Goal: Information Seeking & Learning: Learn about a topic

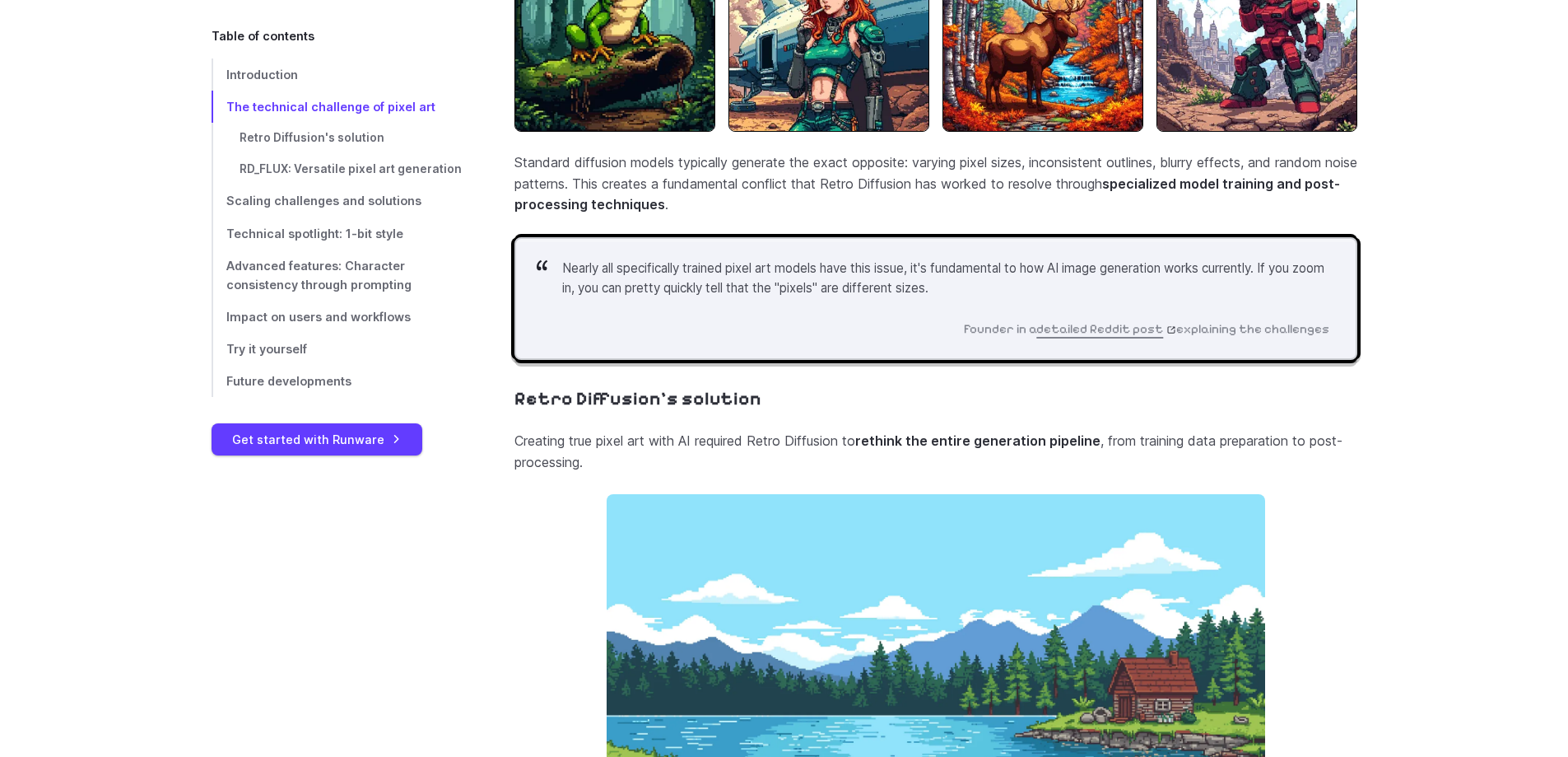
scroll to position [1952, 0]
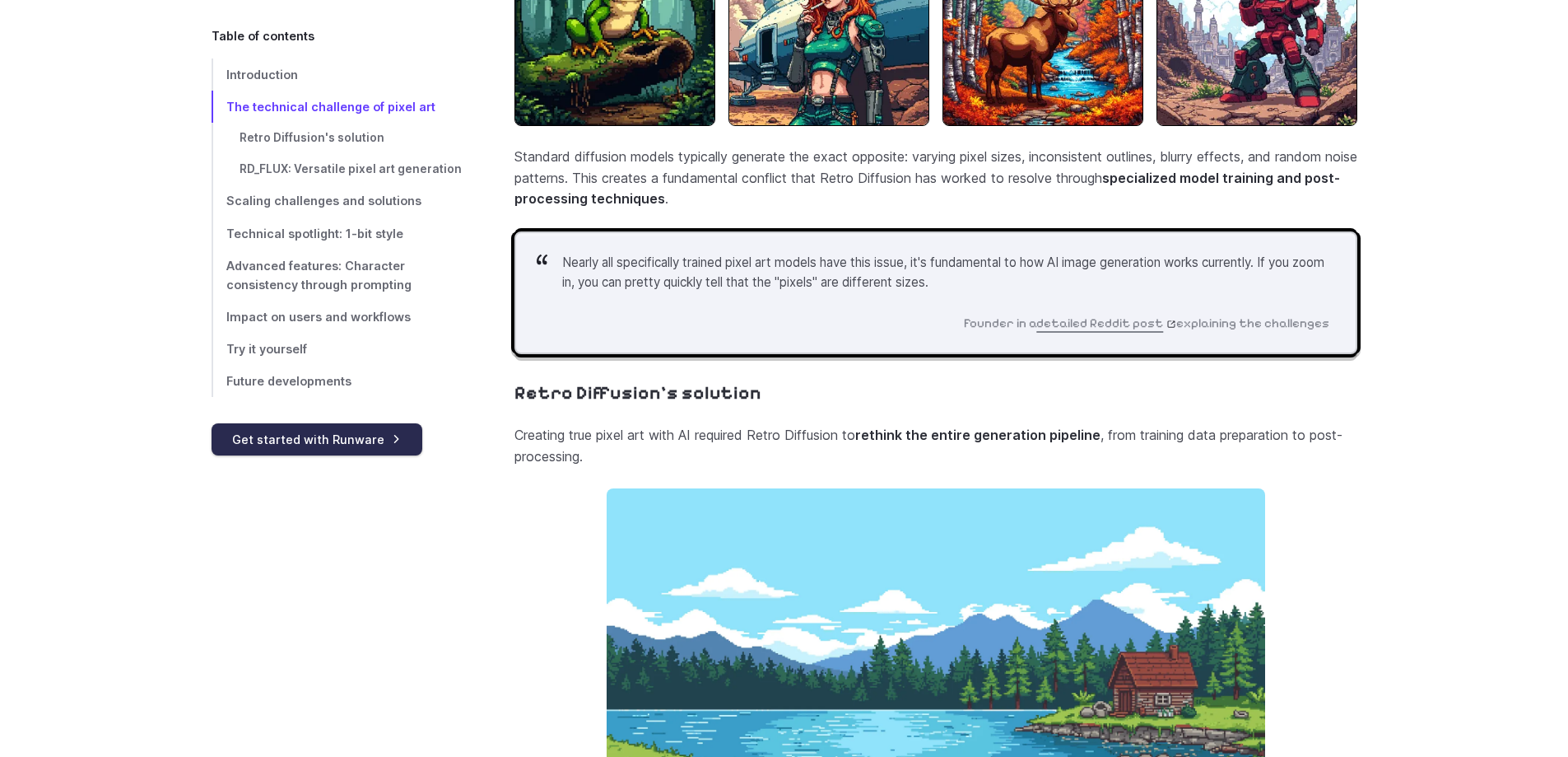
click at [357, 438] on link "Get started with Runware" at bounding box center [317, 439] width 211 height 32
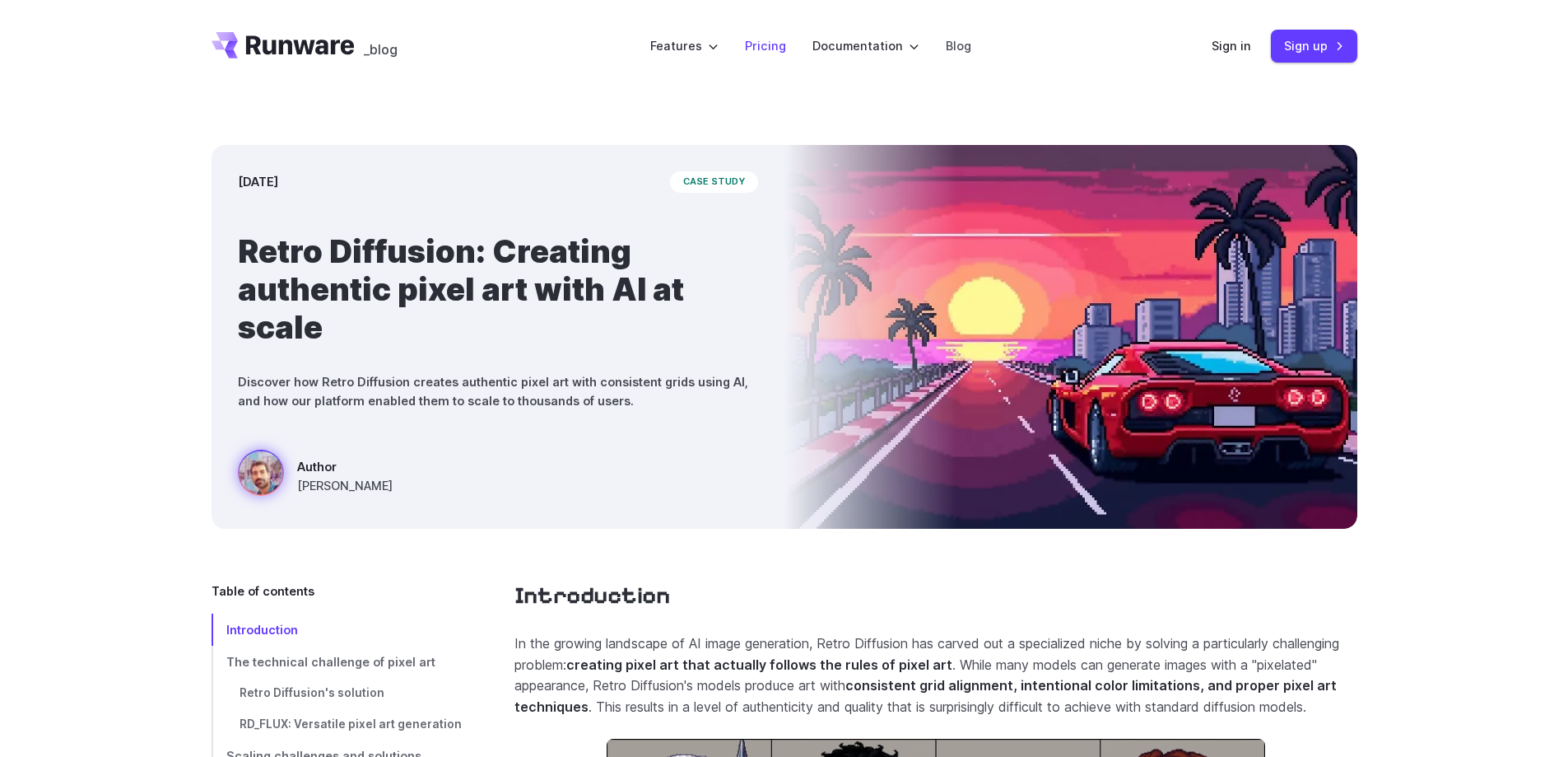
click at [782, 46] on link "Pricing" at bounding box center [765, 45] width 41 height 19
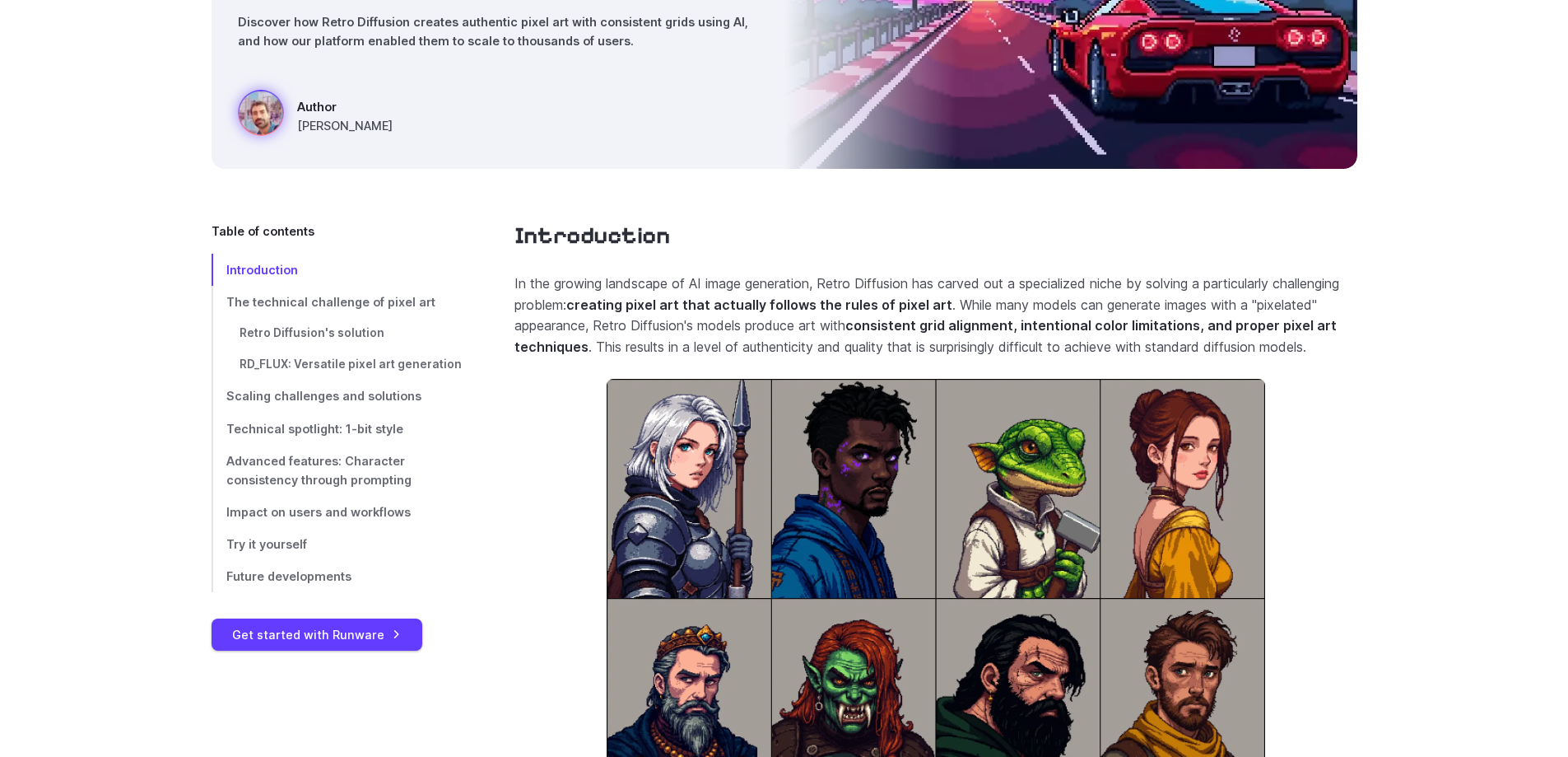
scroll to position [366, 0]
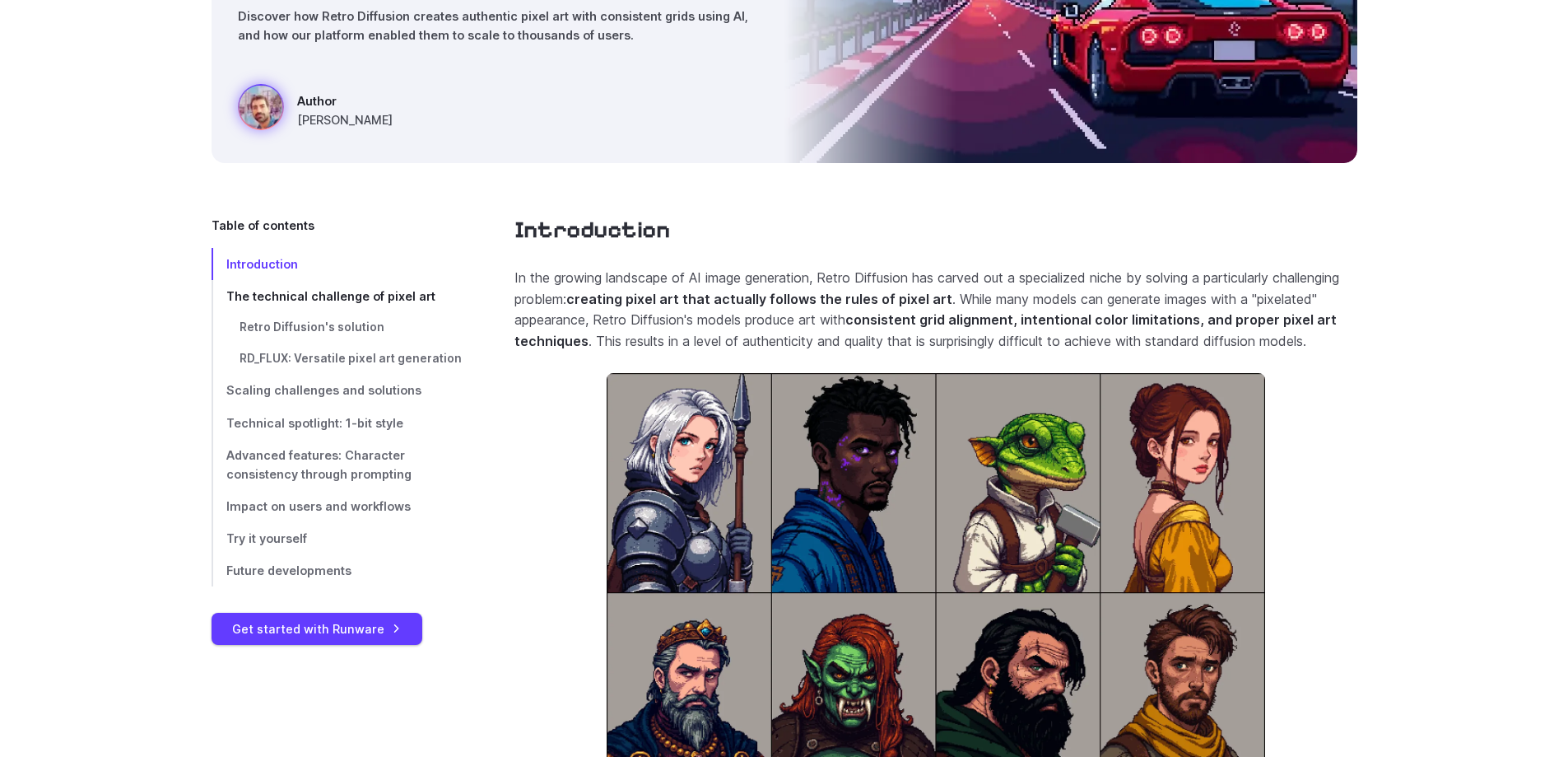
click at [277, 283] on link "The technical challenge of pixel art" at bounding box center [337, 295] width 251 height 32
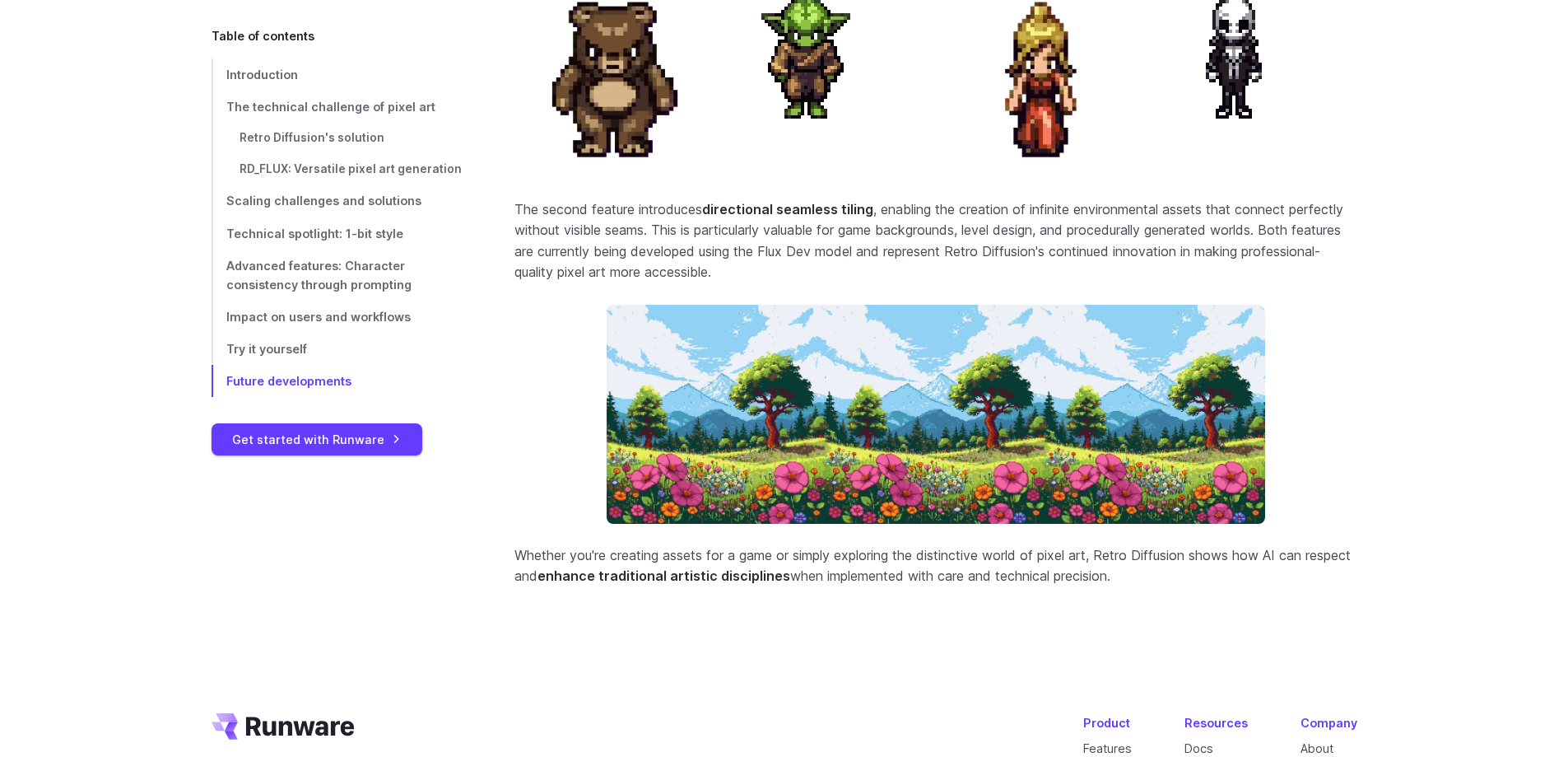
scroll to position [6870, 0]
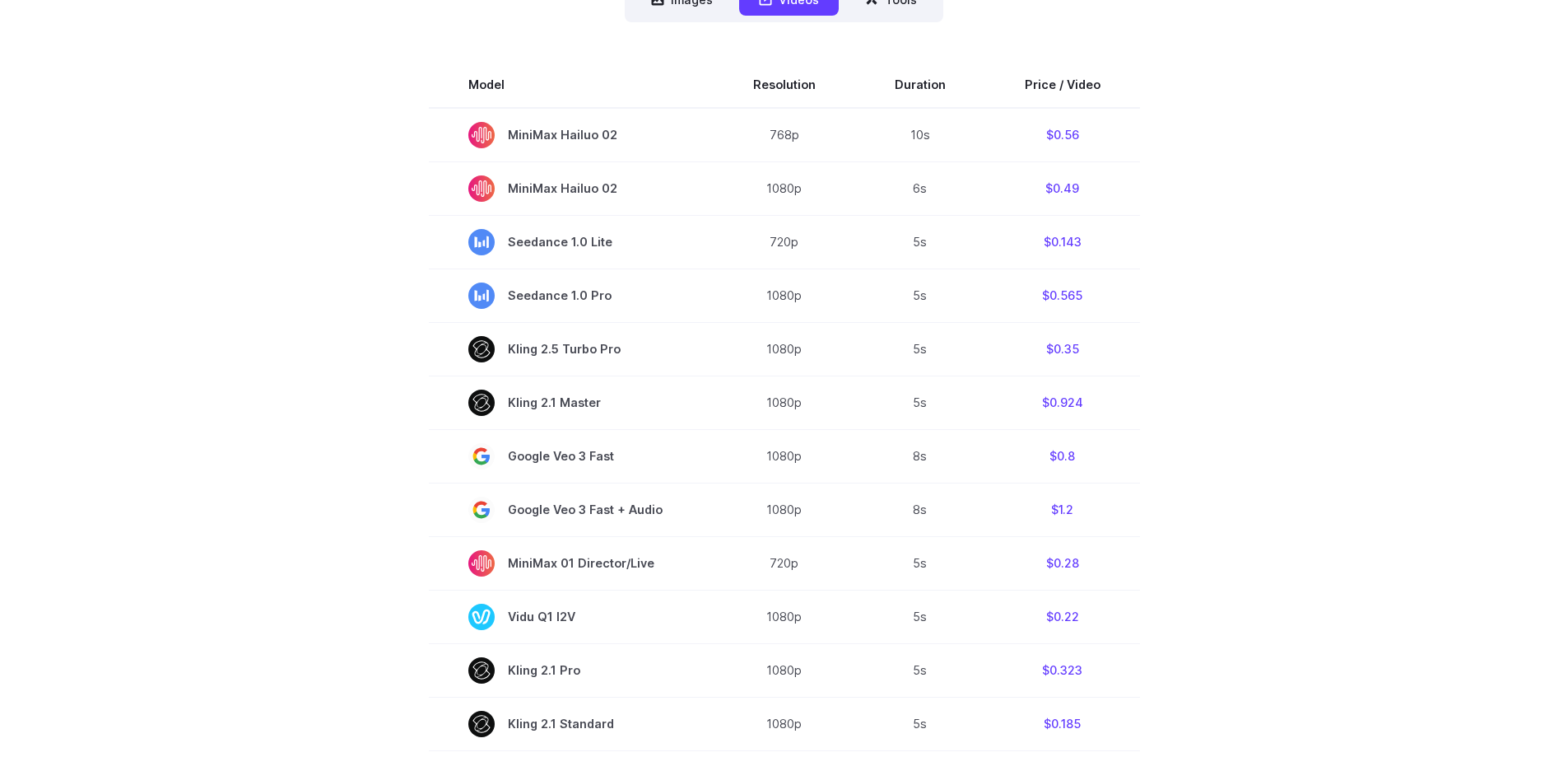
scroll to position [247, 0]
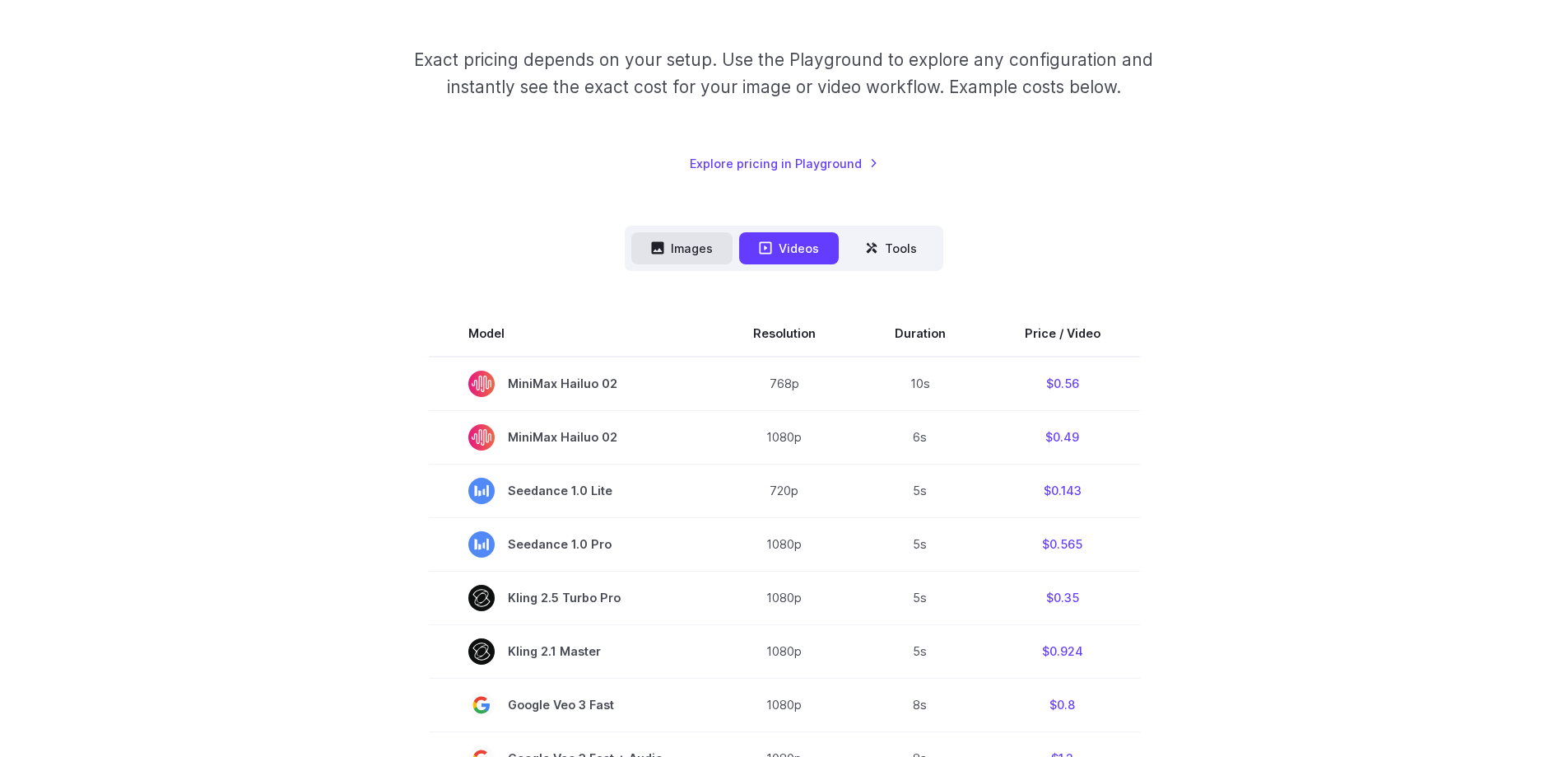
click at [690, 251] on button "Images" at bounding box center [682, 248] width 101 height 32
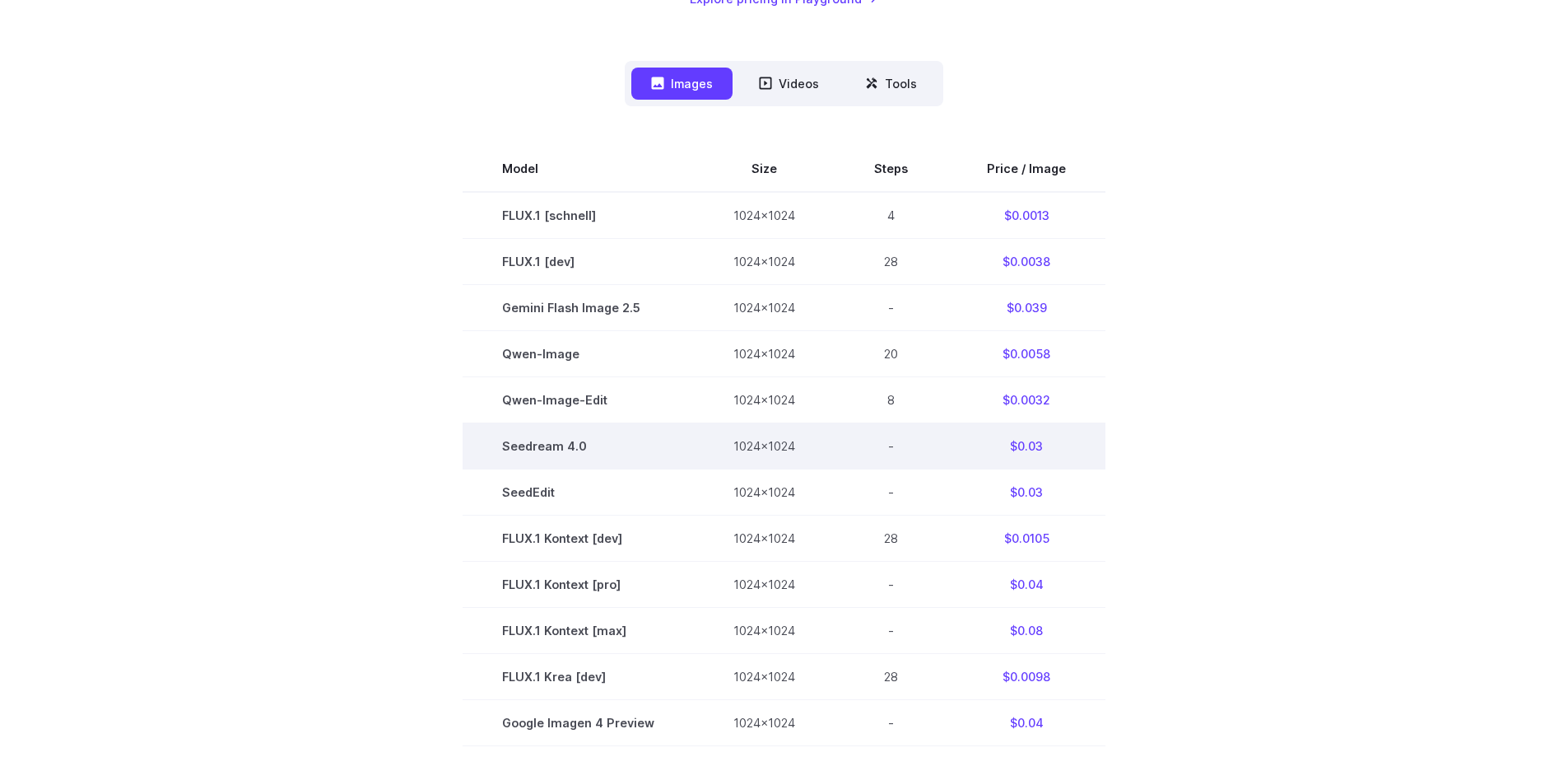
scroll to position [0, 0]
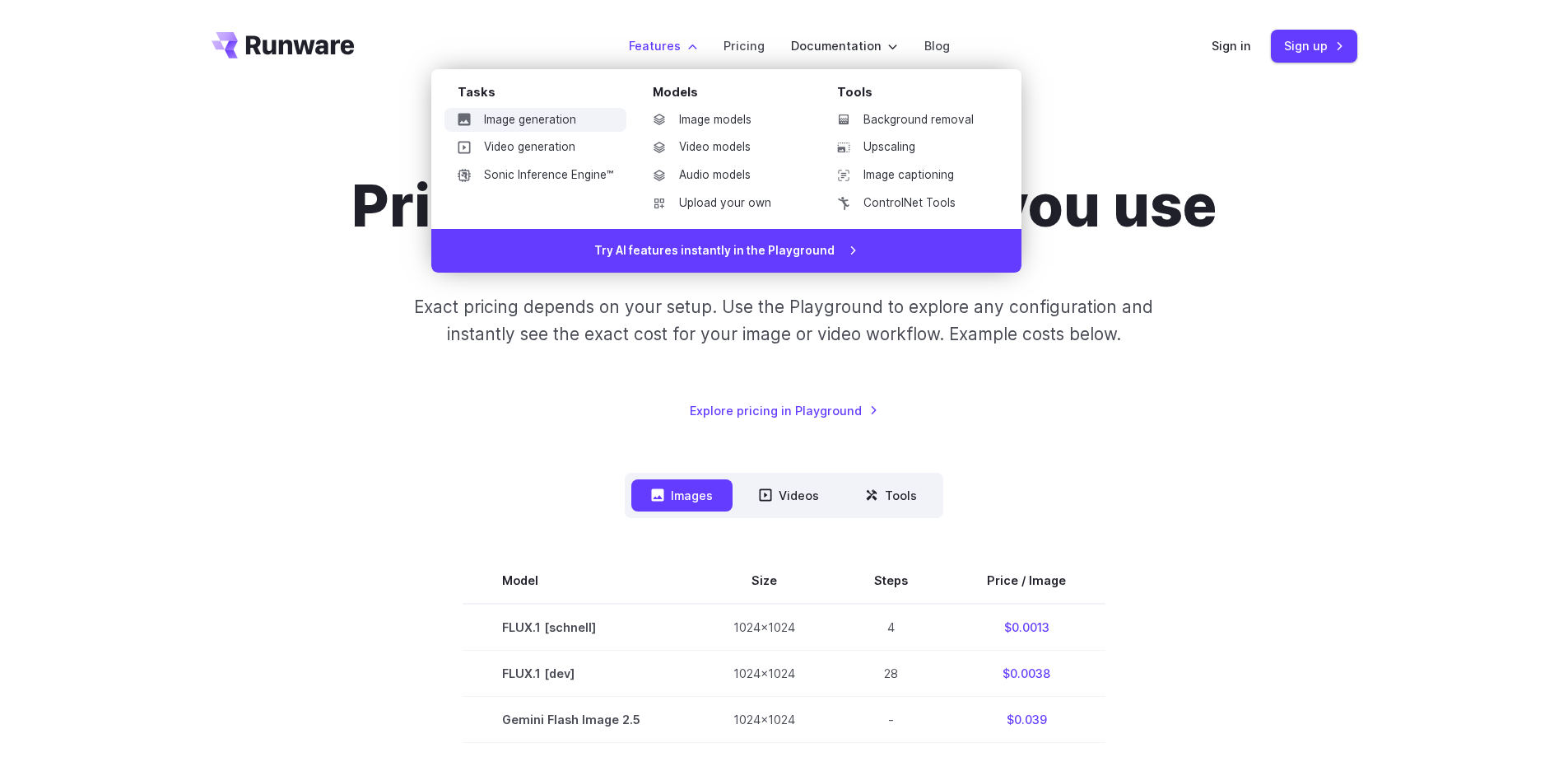
click at [559, 116] on link "Image generation" at bounding box center [535, 119] width 182 height 25
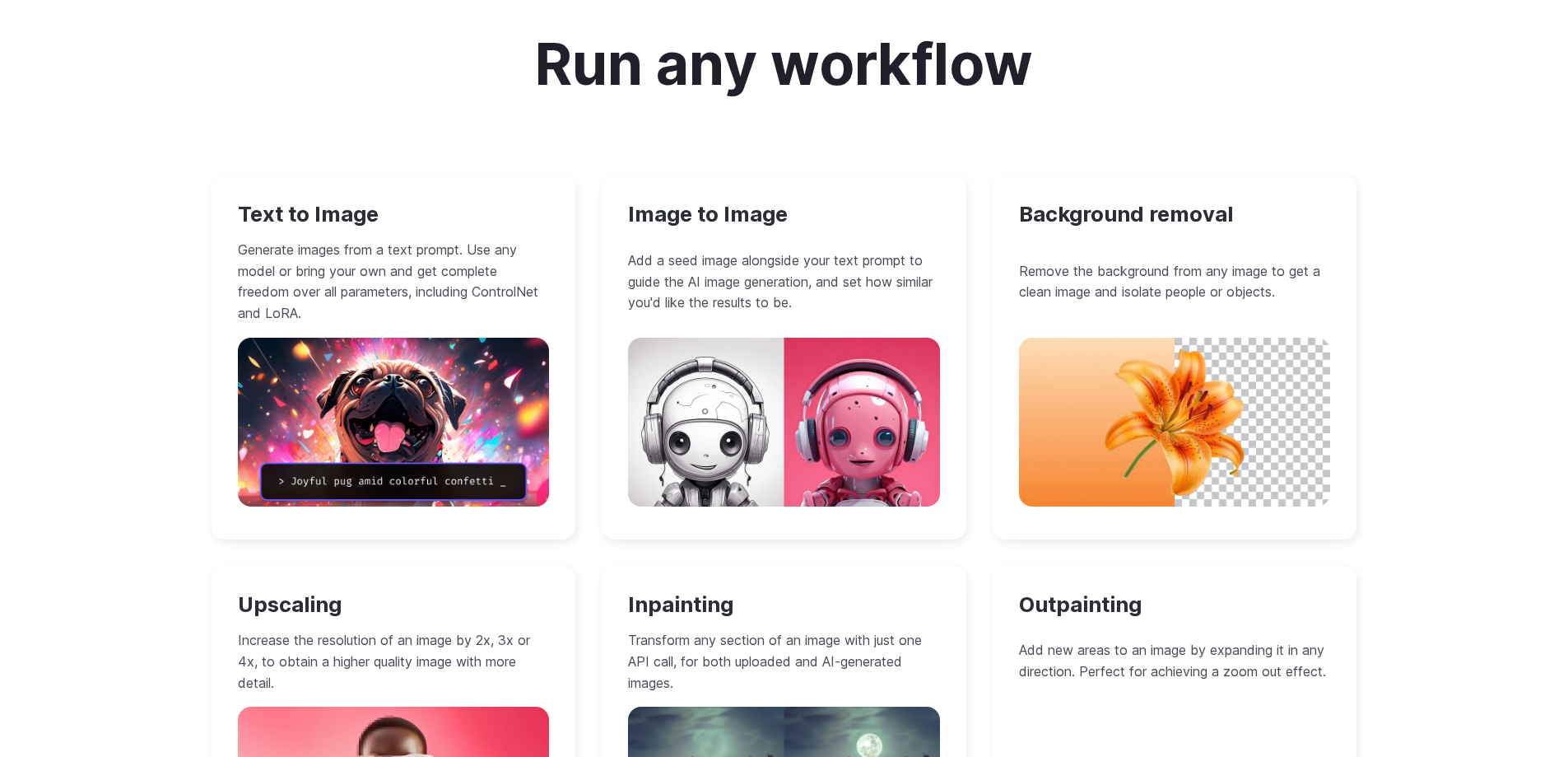
scroll to position [1646, 0]
